Goal: Task Accomplishment & Management: Manage account settings

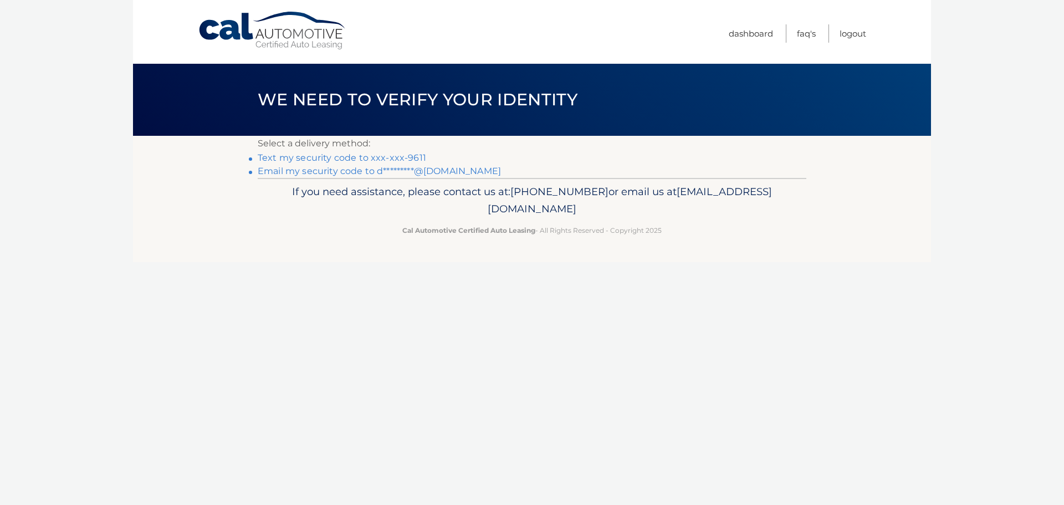
click at [409, 159] on link "Text my security code to xxx-xxx-9611" at bounding box center [342, 157] width 168 height 11
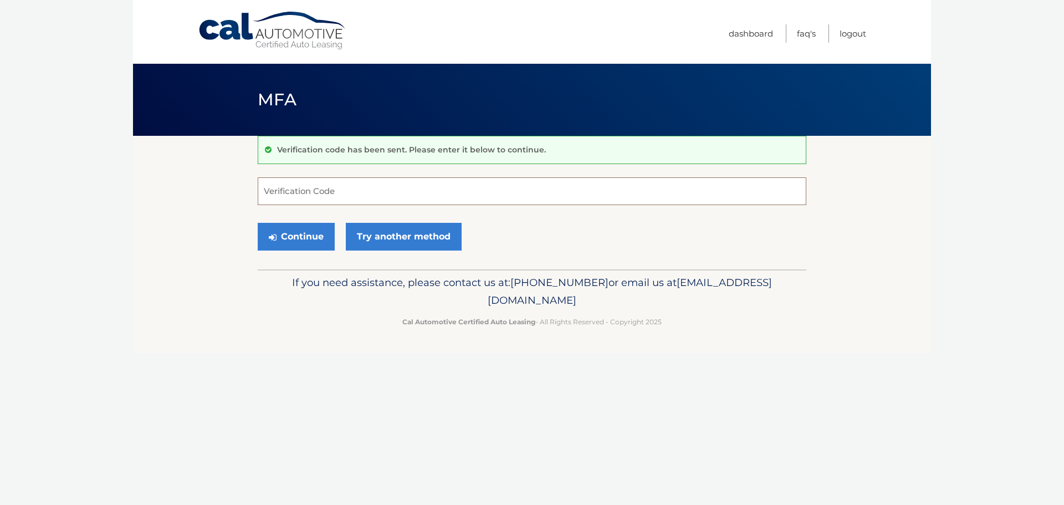
drag, startPoint x: 324, startPoint y: 199, endPoint x: 338, endPoint y: 190, distance: 16.4
click at [325, 200] on input "Verification Code" at bounding box center [532, 191] width 549 height 28
type input "856092"
click at [258, 223] on button "Continue" at bounding box center [296, 237] width 77 height 28
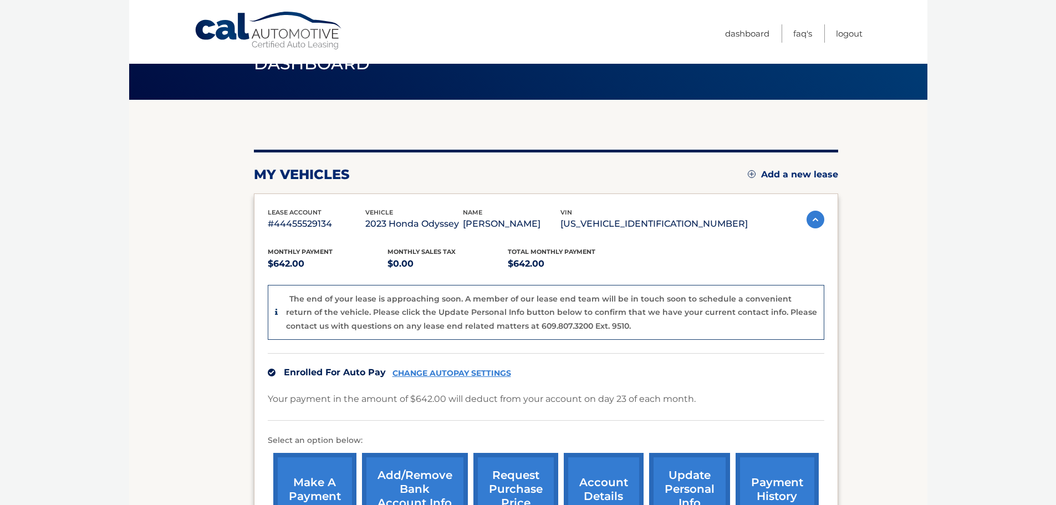
scroll to position [166, 0]
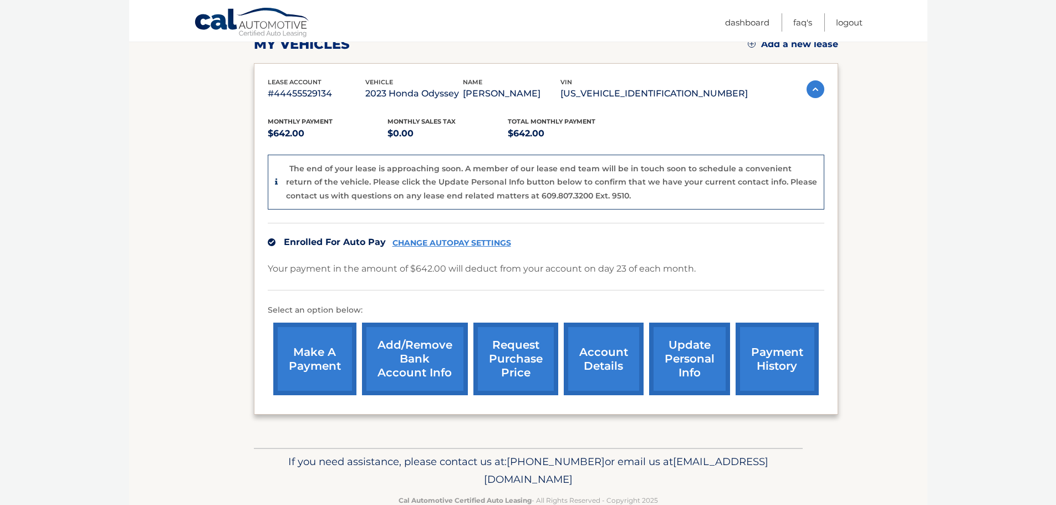
click at [521, 356] on link "request purchase price" at bounding box center [515, 359] width 85 height 73
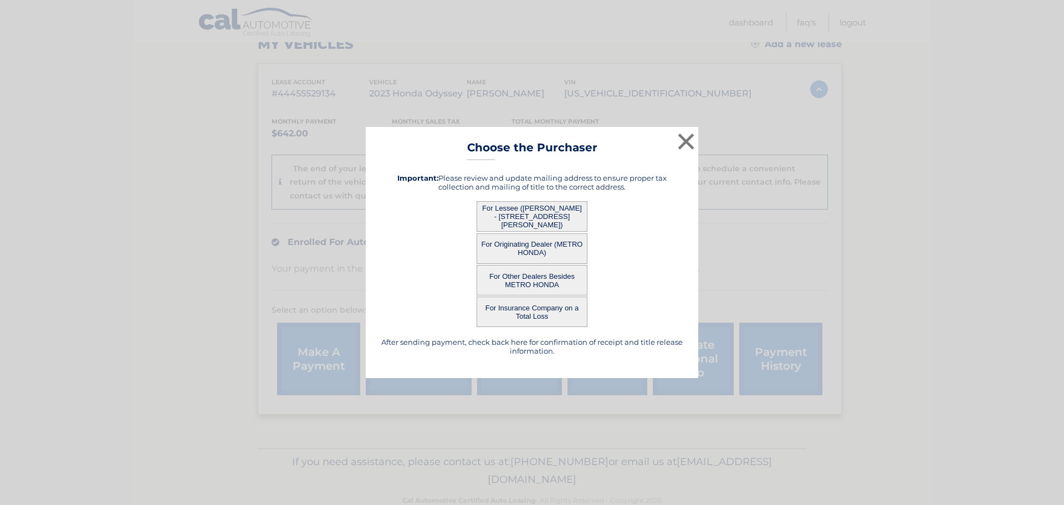
click at [516, 247] on button "For Originating Dealer (METRO HONDA)" at bounding box center [532, 248] width 111 height 30
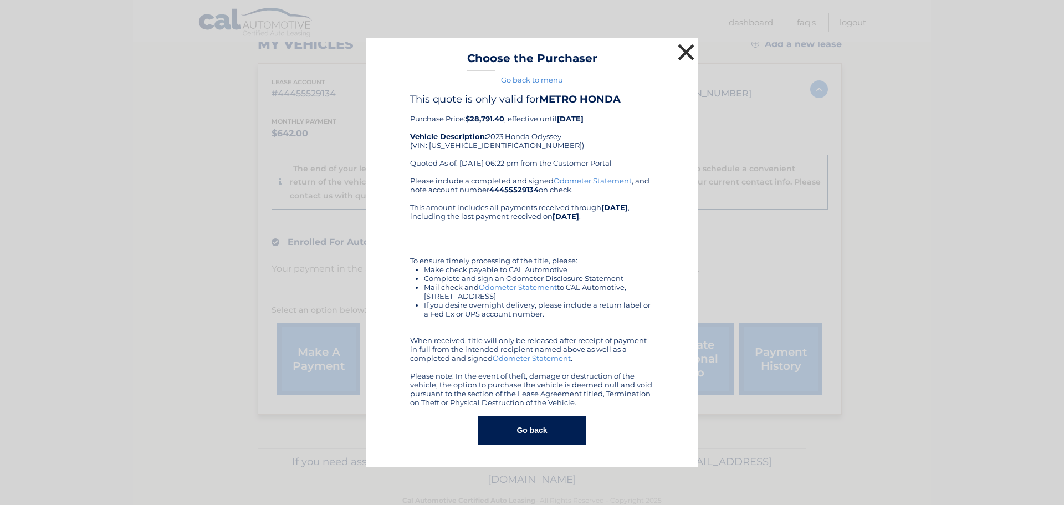
click at [682, 59] on button "×" at bounding box center [686, 52] width 22 height 22
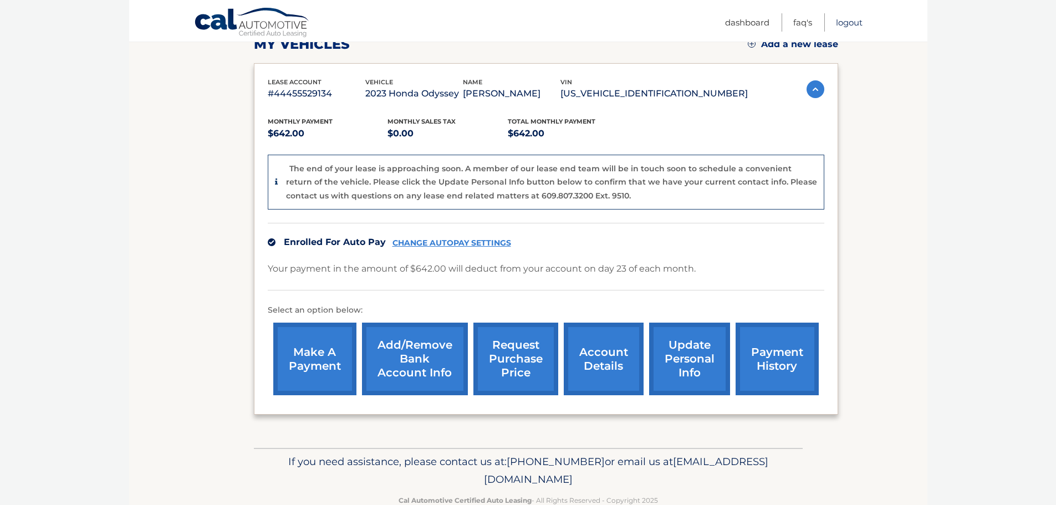
click at [845, 21] on link "Logout" at bounding box center [849, 22] width 27 height 18
